Goal: Information Seeking & Learning: Learn about a topic

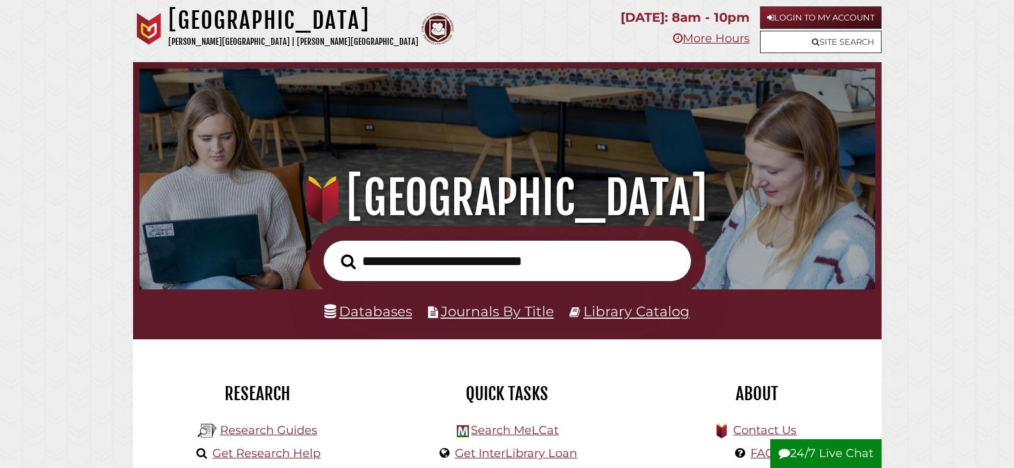
scroll to position [243, 729]
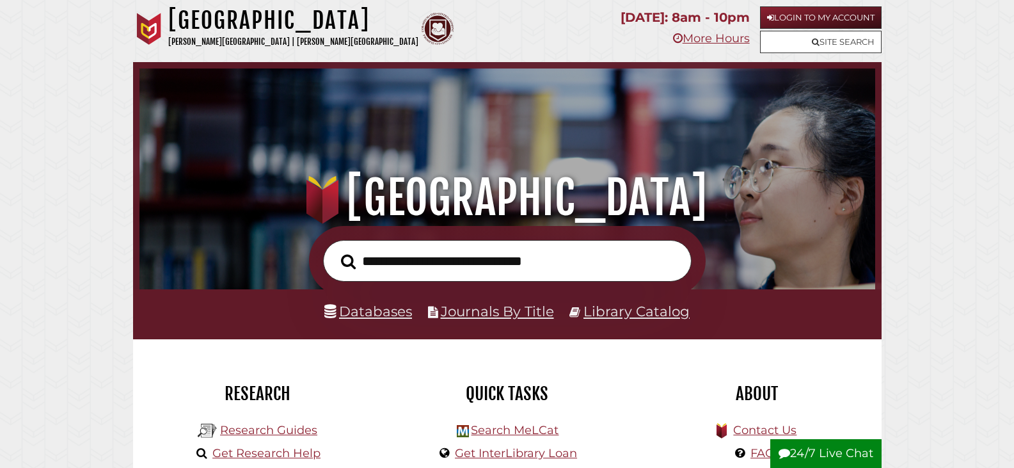
scroll to position [243, 729]
click at [393, 310] on link "Databases" at bounding box center [368, 311] width 88 height 17
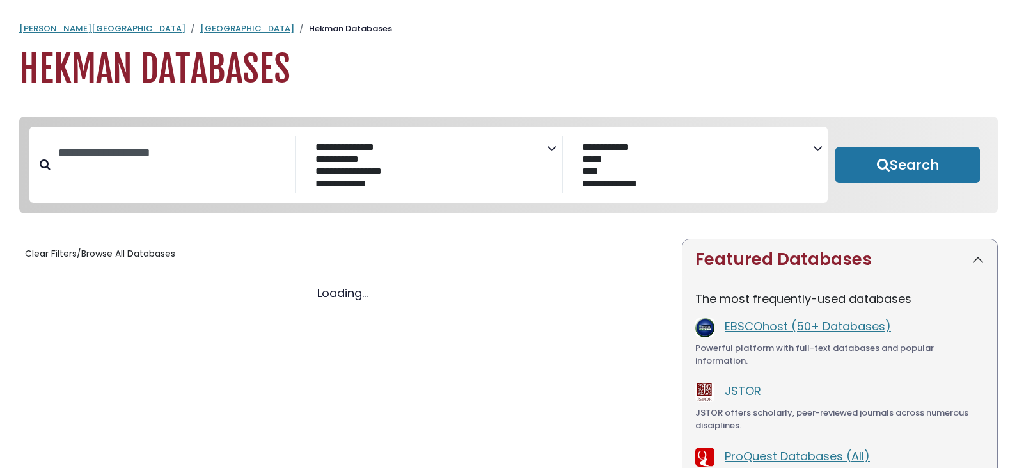
select select "Database Subject Filter"
select select "Database Vendors Filter"
select select "Database Subject Filter"
select select "Database Vendors Filter"
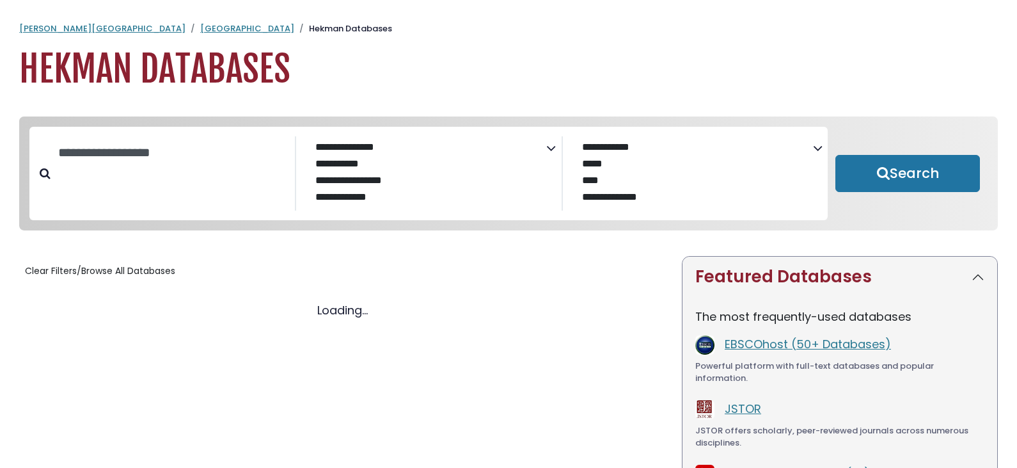
select select "Database Subject Filter"
select select "Database Vendors Filter"
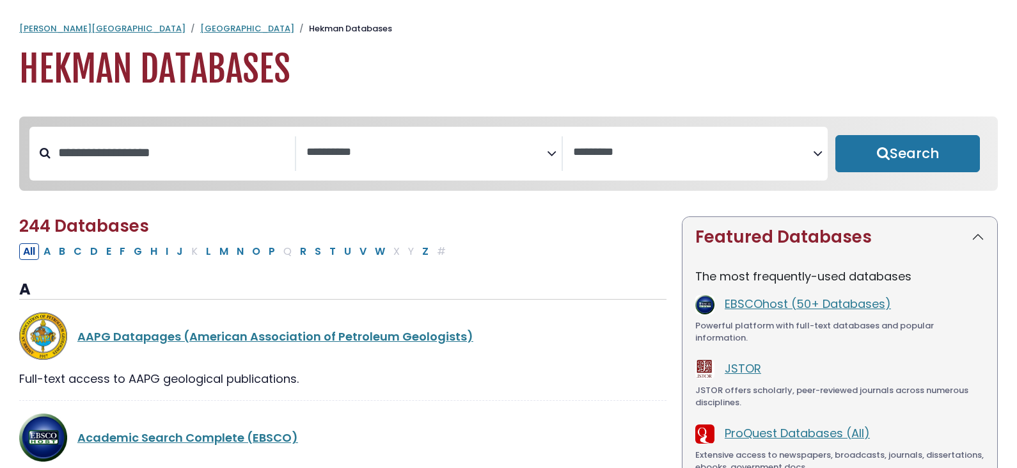
click at [151, 141] on div "Search filters" at bounding box center [173, 152] width 244 height 33
click at [152, 150] on input "Search database by title or keyword" at bounding box center [173, 152] width 244 height 21
type input "**********"
click at [836, 135] on button "Search" at bounding box center [908, 153] width 145 height 37
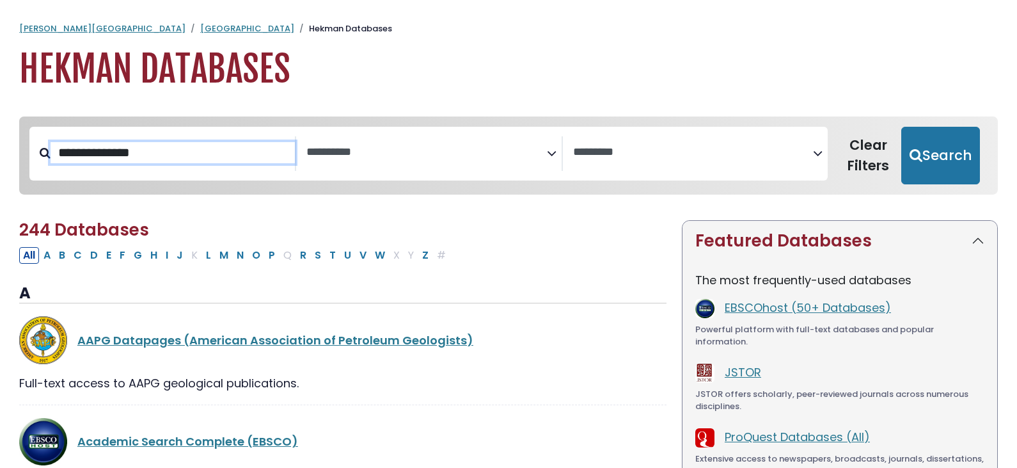
select select "Database Subject Filter"
select select "Database Vendors Filter"
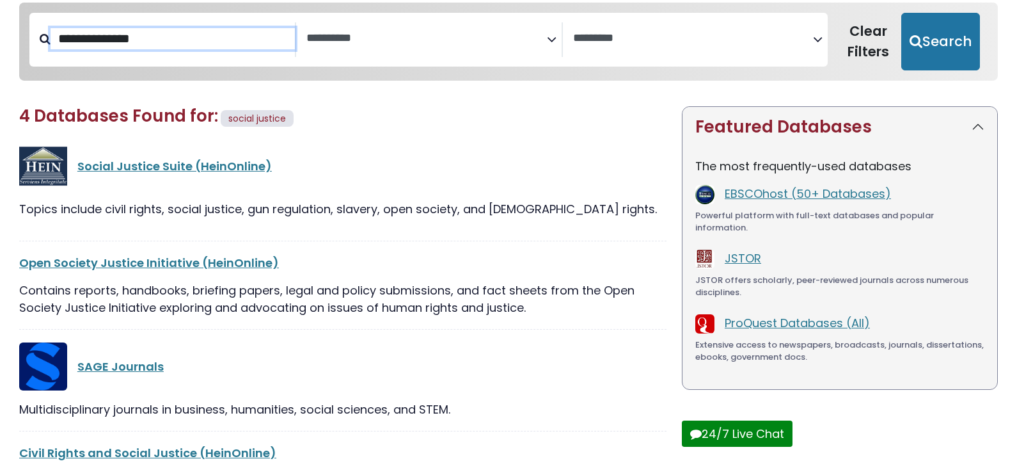
scroll to position [128, 0]
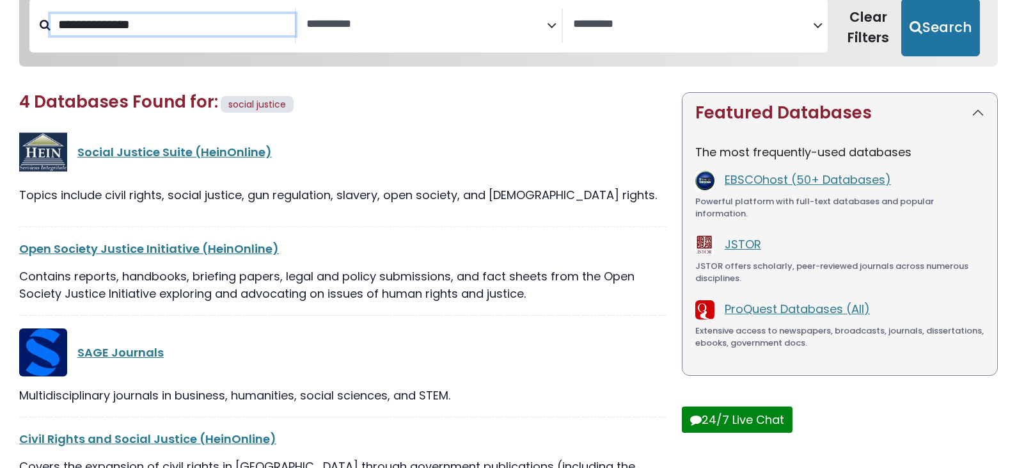
click at [159, 26] on input "**********" at bounding box center [173, 24] width 244 height 21
click at [158, 26] on input "**********" at bounding box center [173, 24] width 244 height 21
type input "*******"
click at [901, 0] on button "Search" at bounding box center [940, 28] width 79 height 58
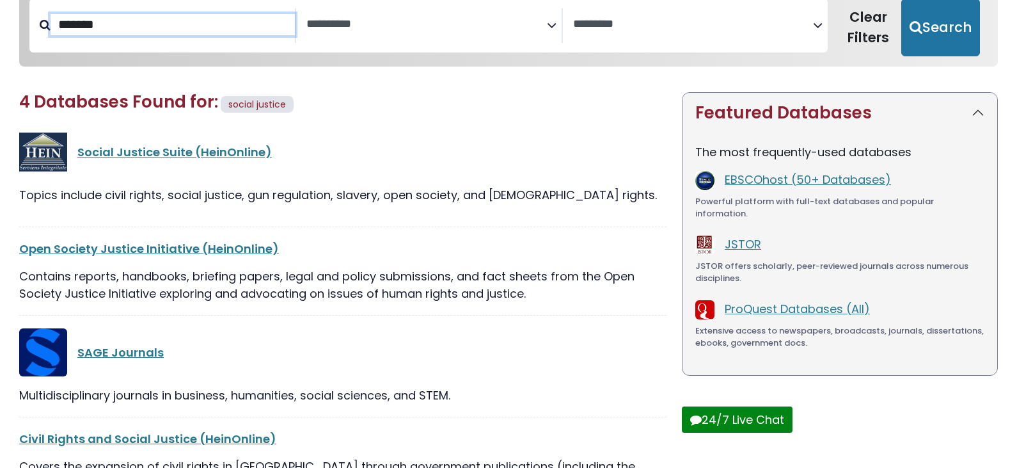
select select "Database Subject Filter"
select select "Database Vendors Filter"
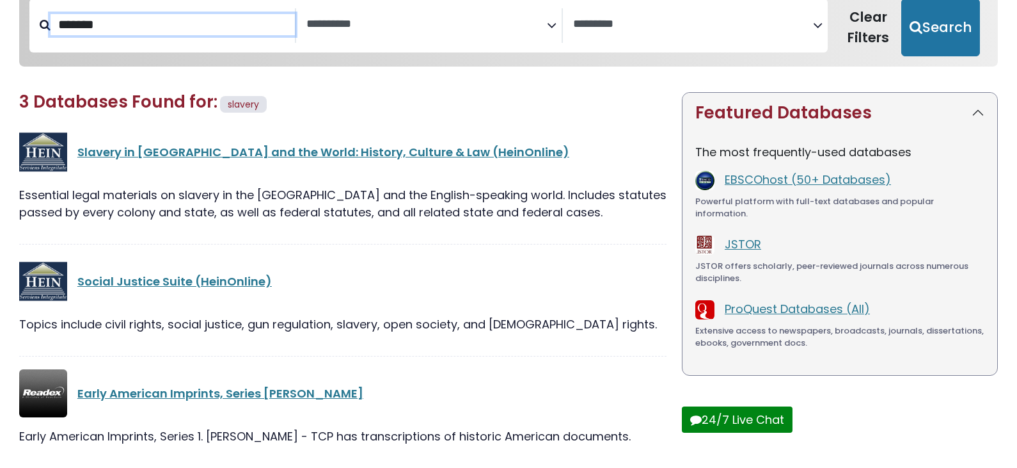
scroll to position [178, 0]
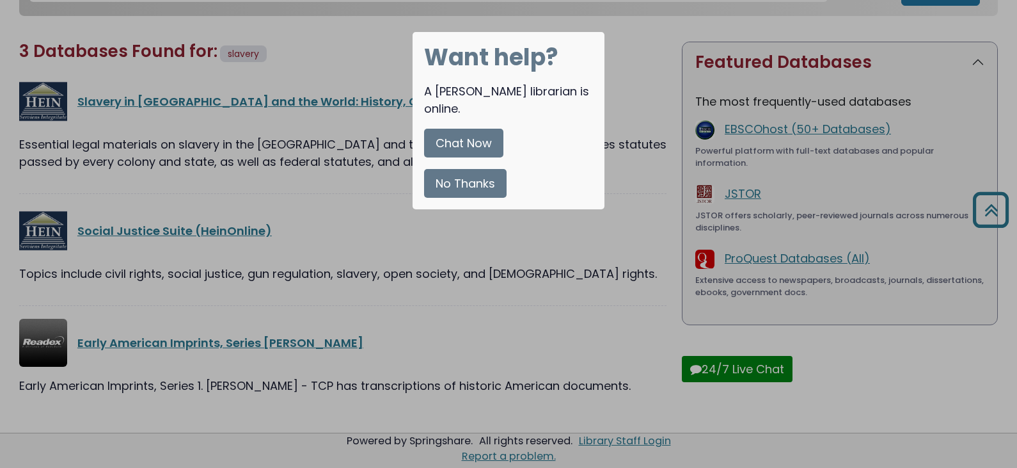
click at [487, 169] on button "No Thanks" at bounding box center [465, 183] width 83 height 29
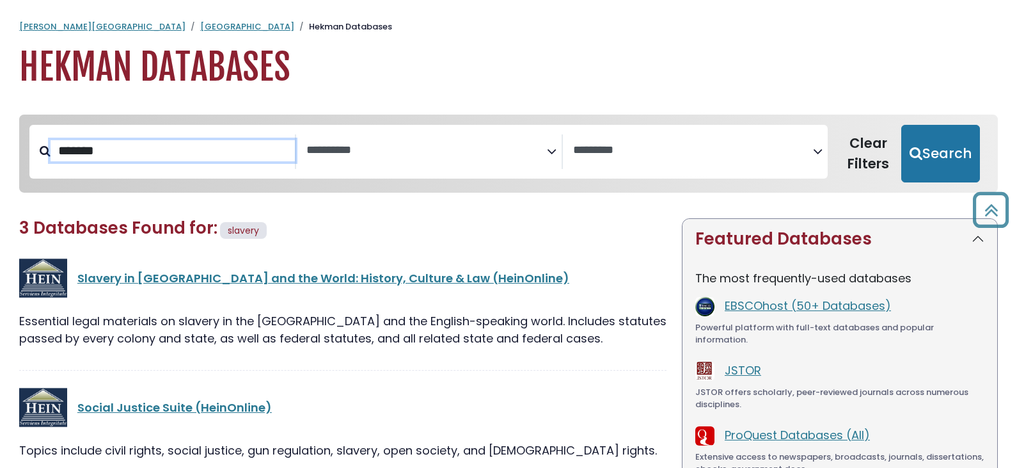
scroll to position [0, 0]
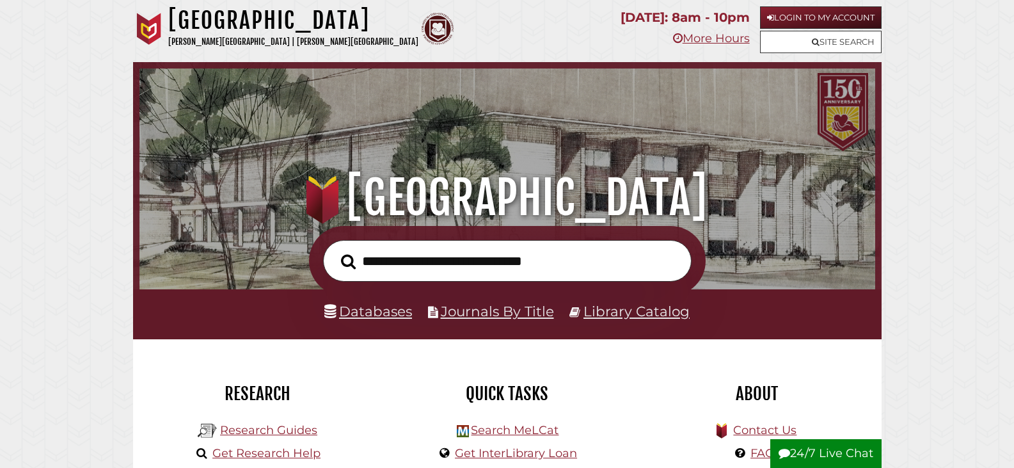
scroll to position [243, 729]
type input "**********"
click at [335, 250] on button "Search" at bounding box center [349, 261] width 28 height 23
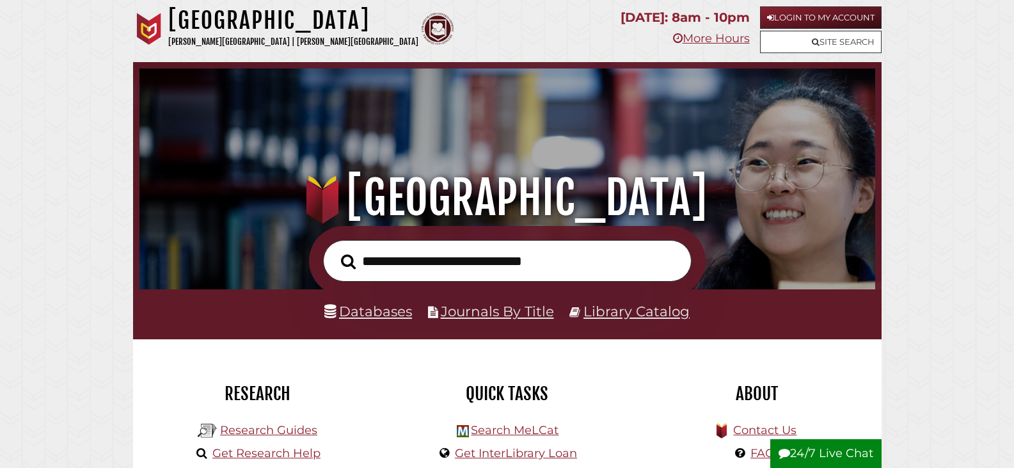
scroll to position [243, 729]
type input "**********"
click at [335, 250] on button "Search" at bounding box center [349, 261] width 28 height 23
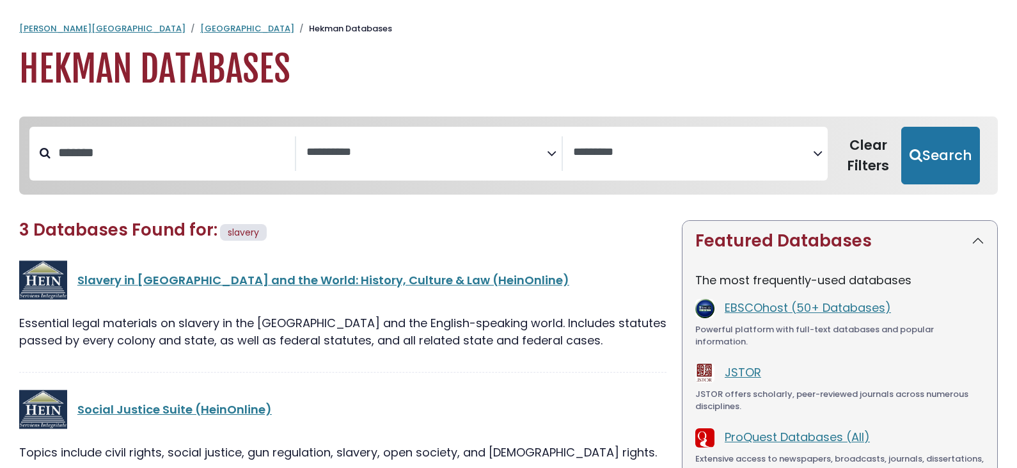
select select "Database Subject Filter"
select select "Database Vendors Filter"
